Goal: Task Accomplishment & Management: Manage account settings

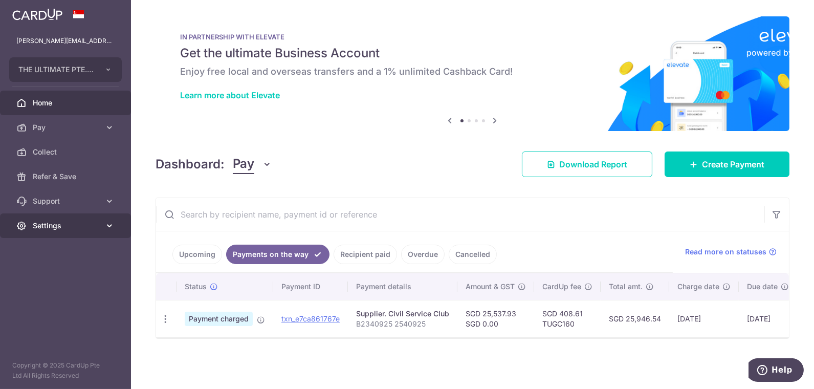
click at [54, 219] on link "Settings" at bounding box center [65, 225] width 131 height 25
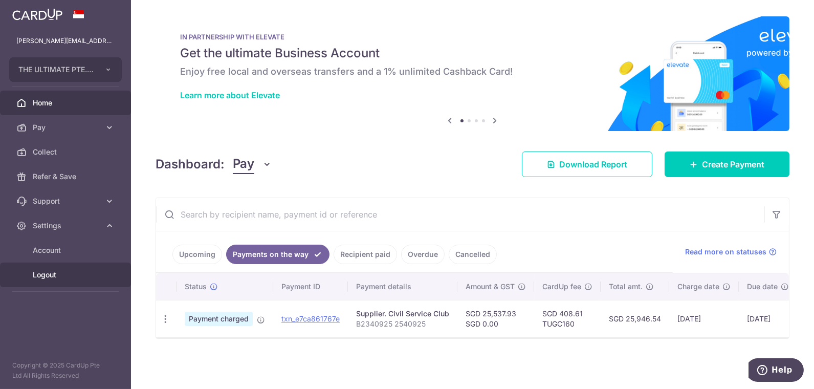
click at [48, 269] on link "Logout" at bounding box center [65, 274] width 131 height 25
